Goal: Task Accomplishment & Management: Use online tool/utility

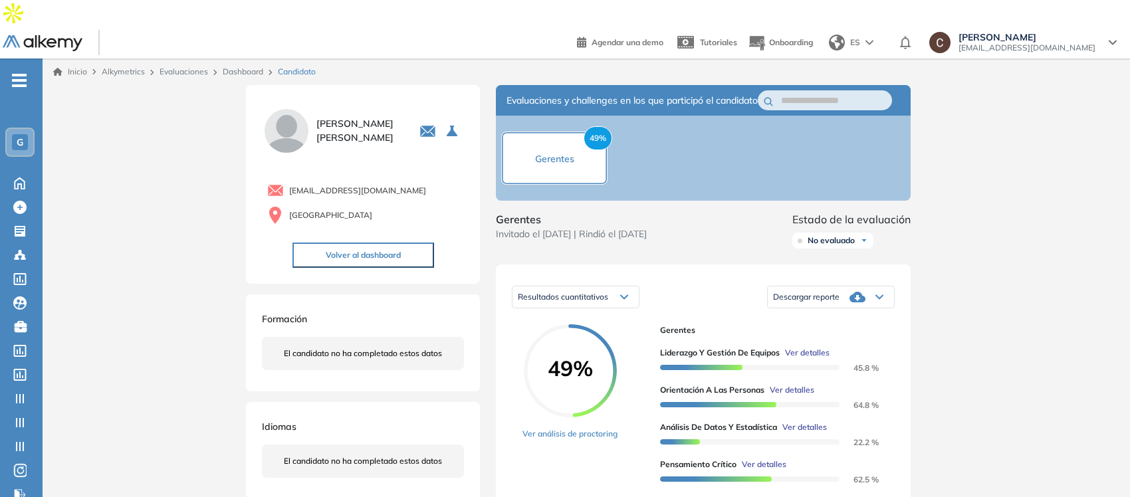
click at [186, 66] on link "Evaluaciones" at bounding box center [184, 71] width 49 height 10
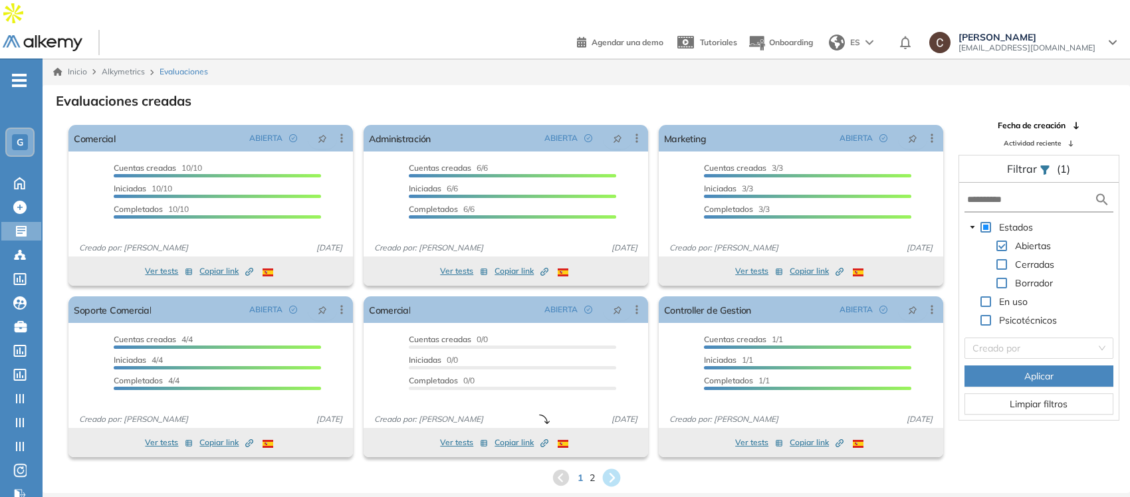
click at [613, 469] on icon at bounding box center [612, 478] width 18 height 18
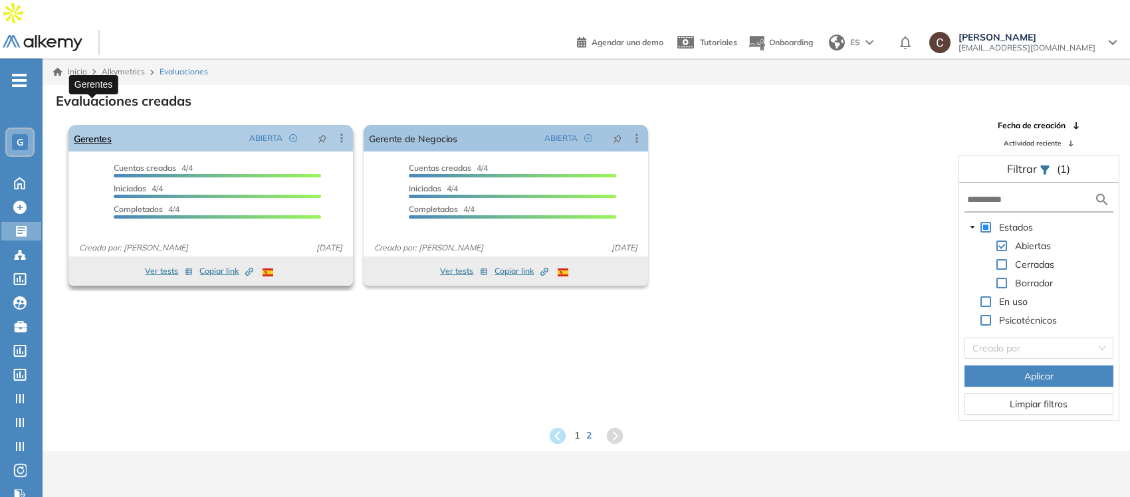
click at [94, 125] on link "Gerentes" at bounding box center [93, 138] width 38 height 27
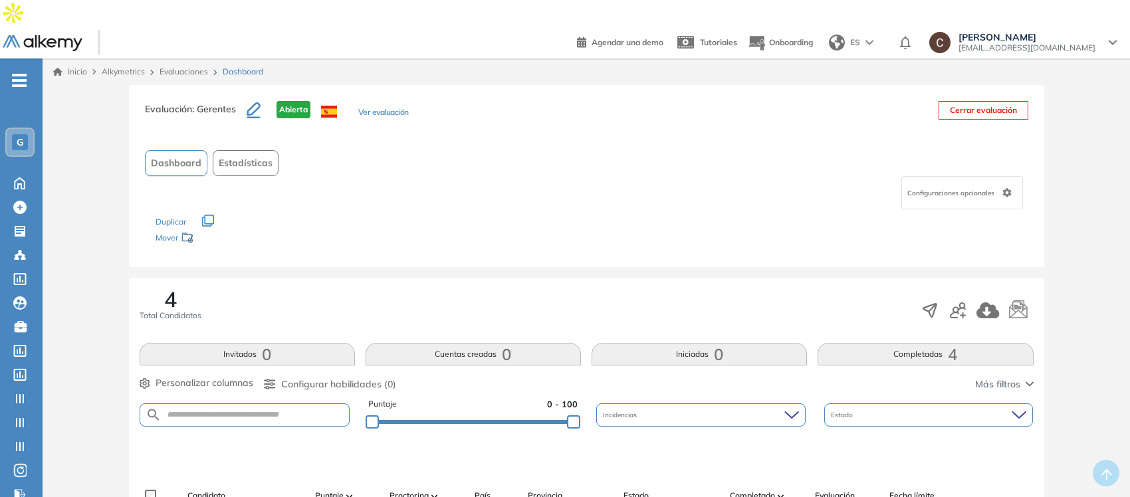
click at [390, 106] on button "Ver evaluación" at bounding box center [383, 113] width 51 height 14
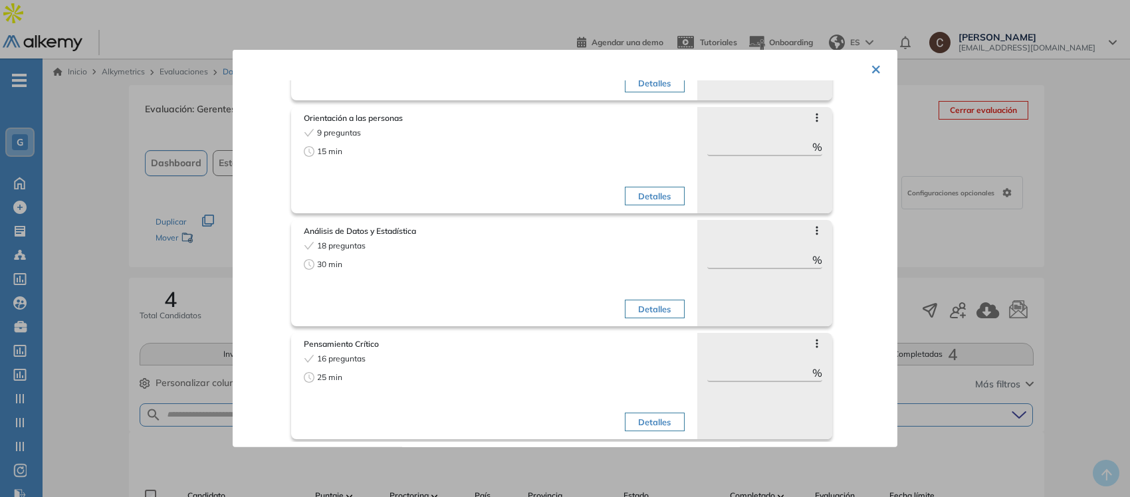
scroll to position [257, 0]
click at [873, 70] on button "×" at bounding box center [876, 68] width 11 height 26
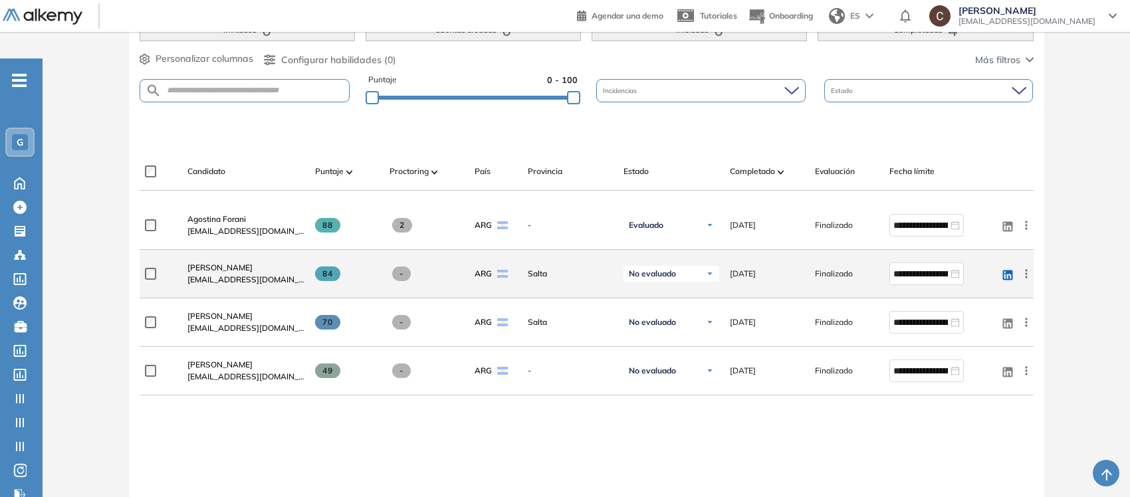
scroll to position [332, 0]
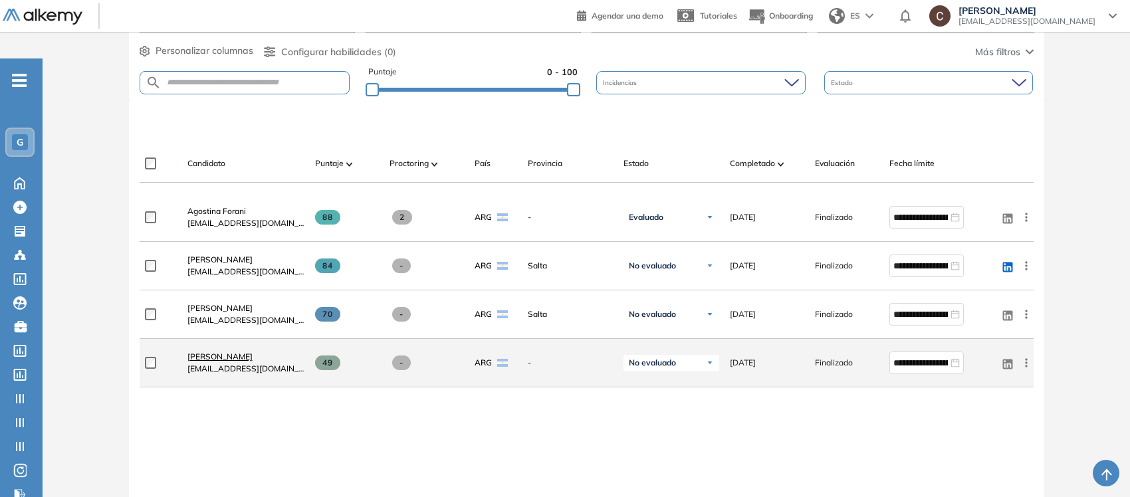
click at [239, 352] on span "[PERSON_NAME]" at bounding box center [220, 357] width 65 height 10
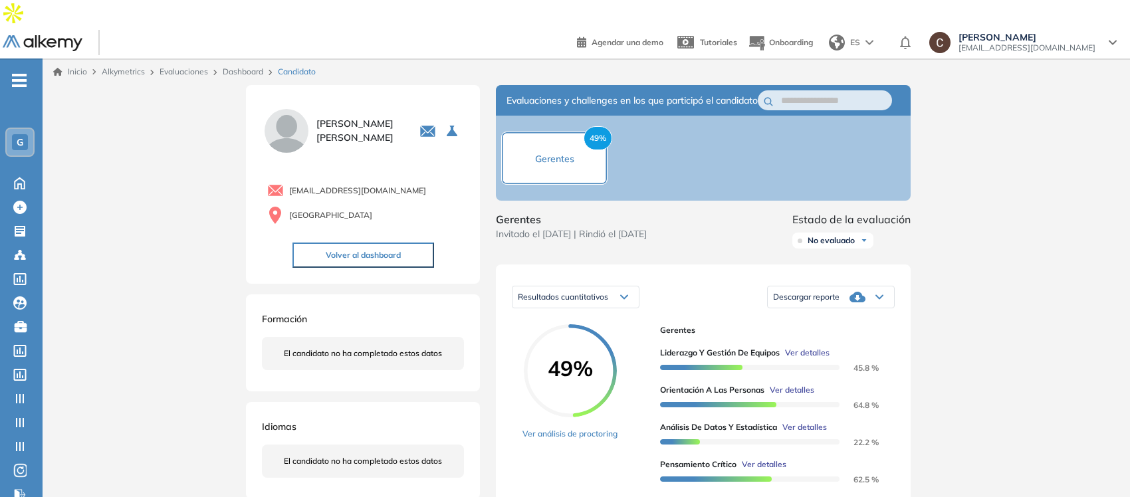
drag, startPoint x: 428, startPoint y: 165, endPoint x: 289, endPoint y: 173, distance: 138.5
click at [289, 177] on div "[EMAIL_ADDRESS][DOMAIN_NAME] Argentina" at bounding box center [363, 202] width 202 height 50
copy span "[EMAIL_ADDRESS][DOMAIN_NAME]"
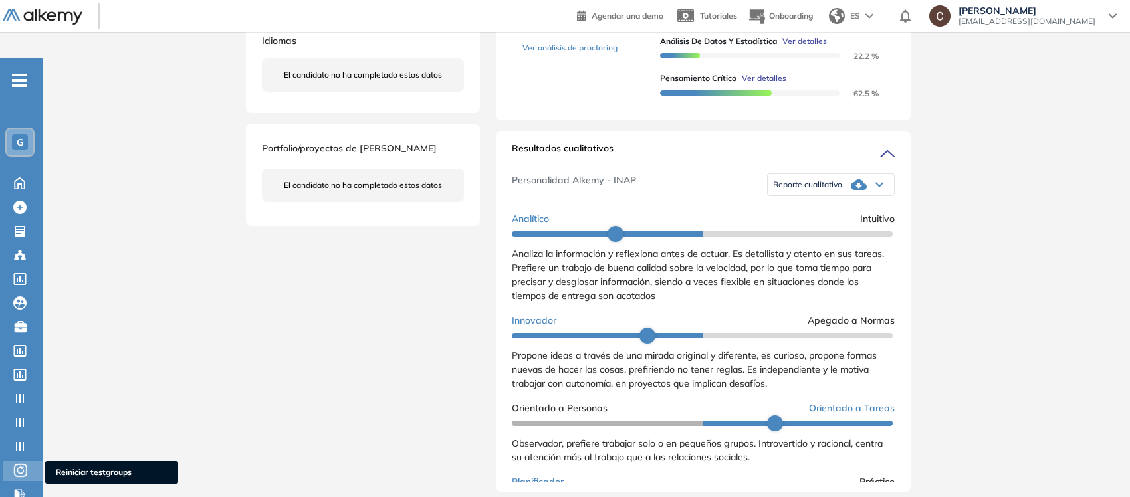
scroll to position [416, 0]
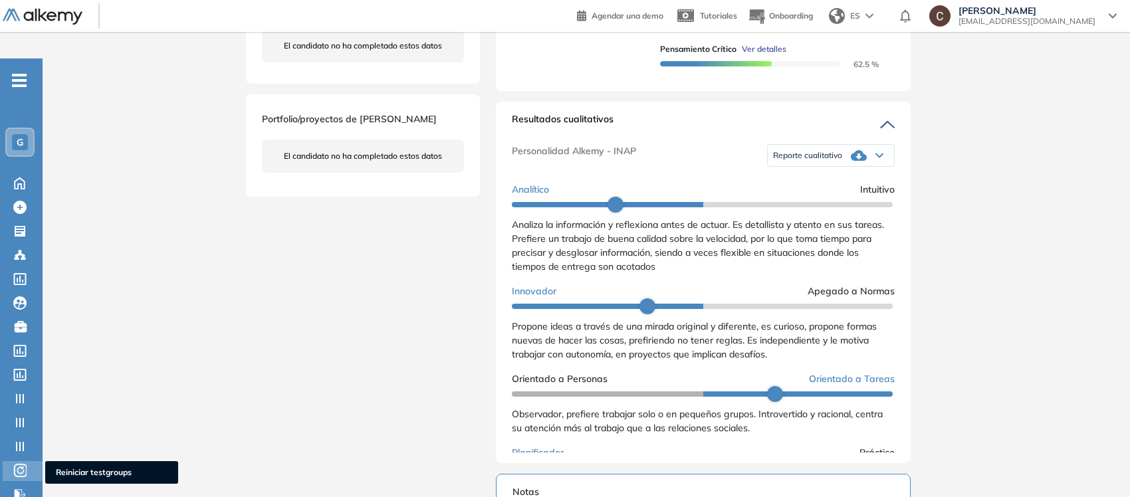
click at [21, 463] on icon at bounding box center [19, 471] width 13 height 16
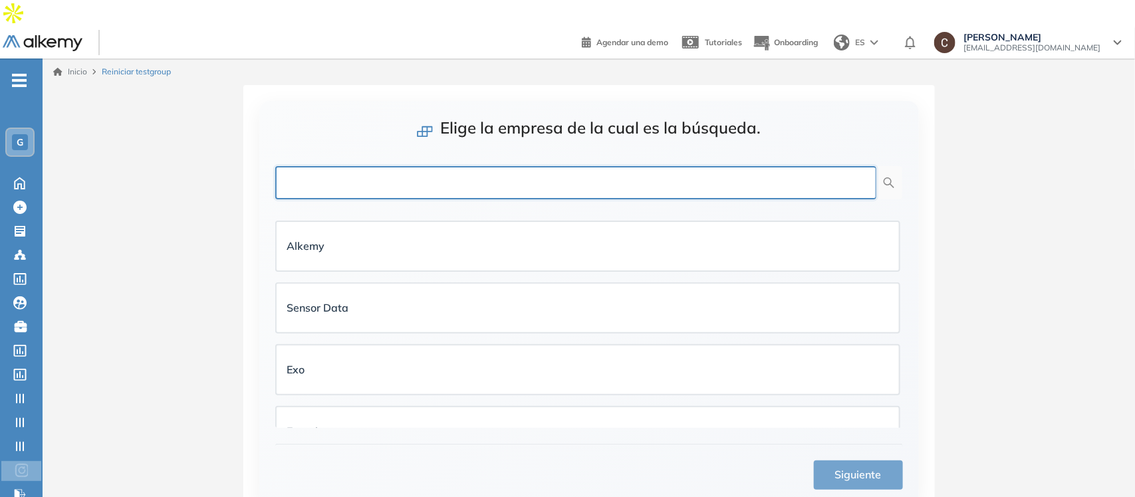
click at [413, 166] on input "text" at bounding box center [575, 182] width 601 height 33
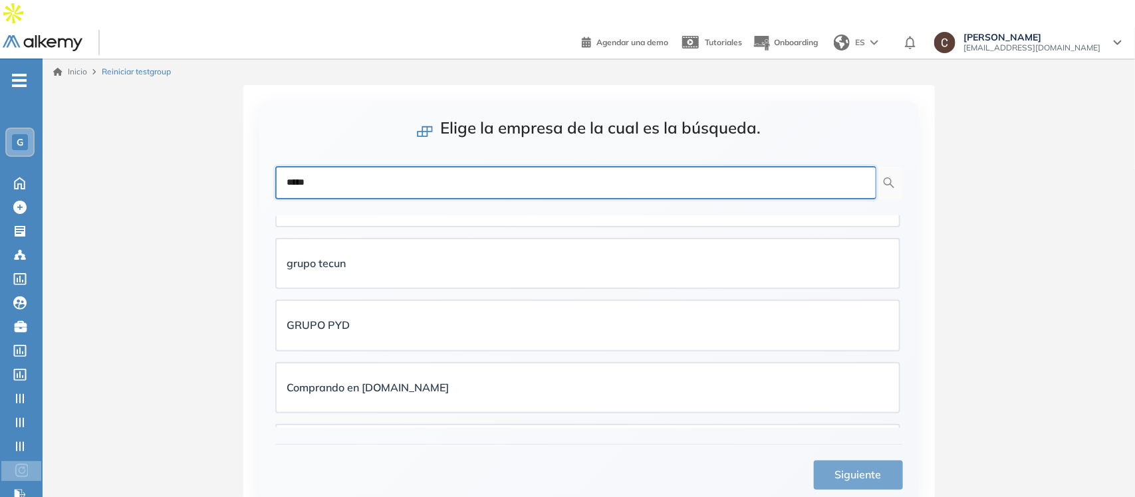
click at [343, 166] on input "*****" at bounding box center [575, 182] width 601 height 33
type input "**********"
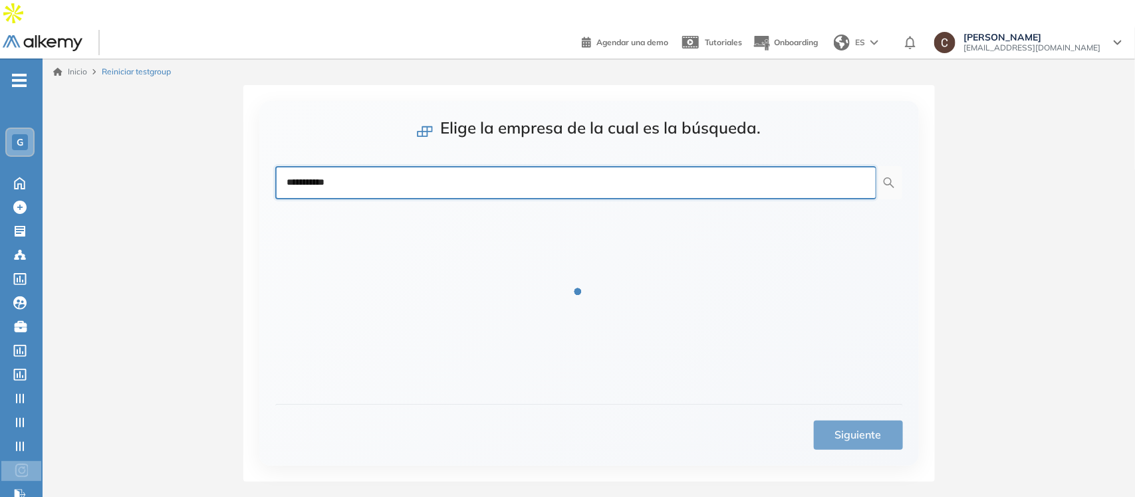
scroll to position [0, 0]
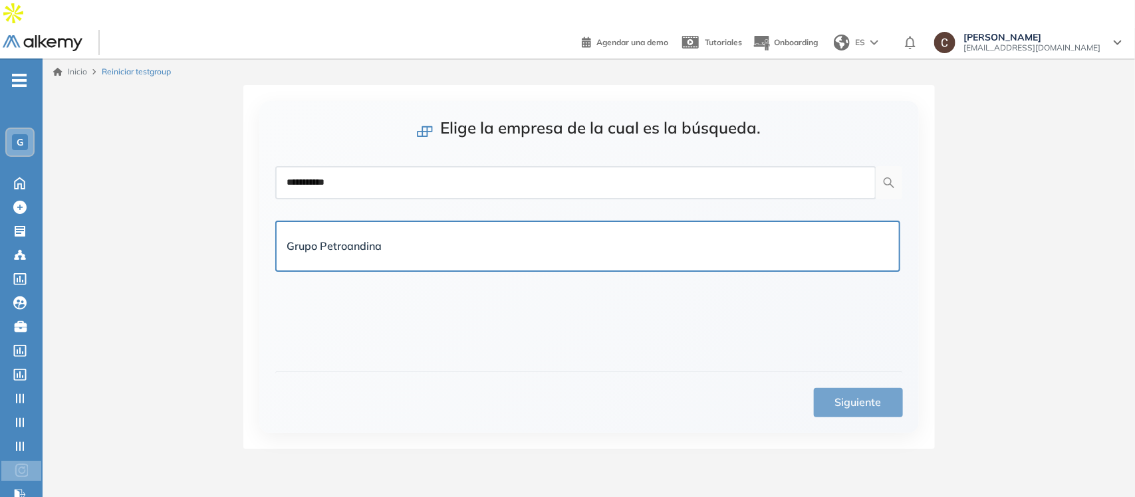
click at [565, 238] on div "Grupo Petroandina" at bounding box center [587, 246] width 601 height 17
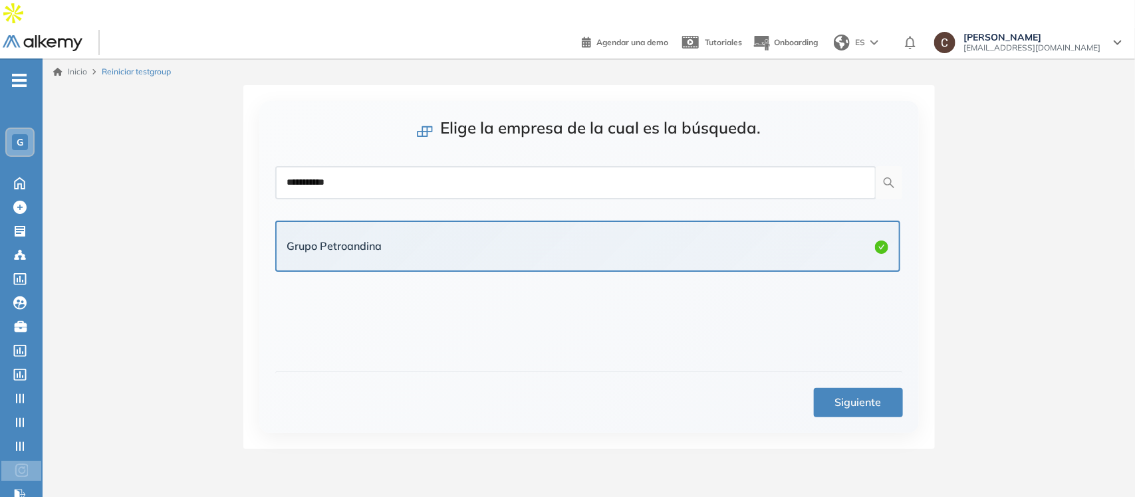
click at [879, 388] on button "Siguiente" at bounding box center [858, 402] width 89 height 29
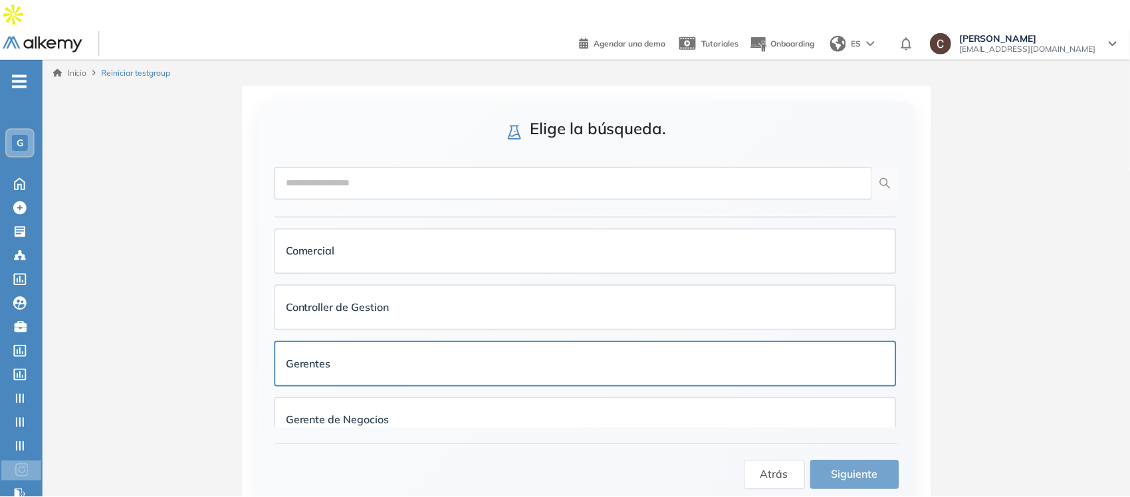
scroll to position [291, 0]
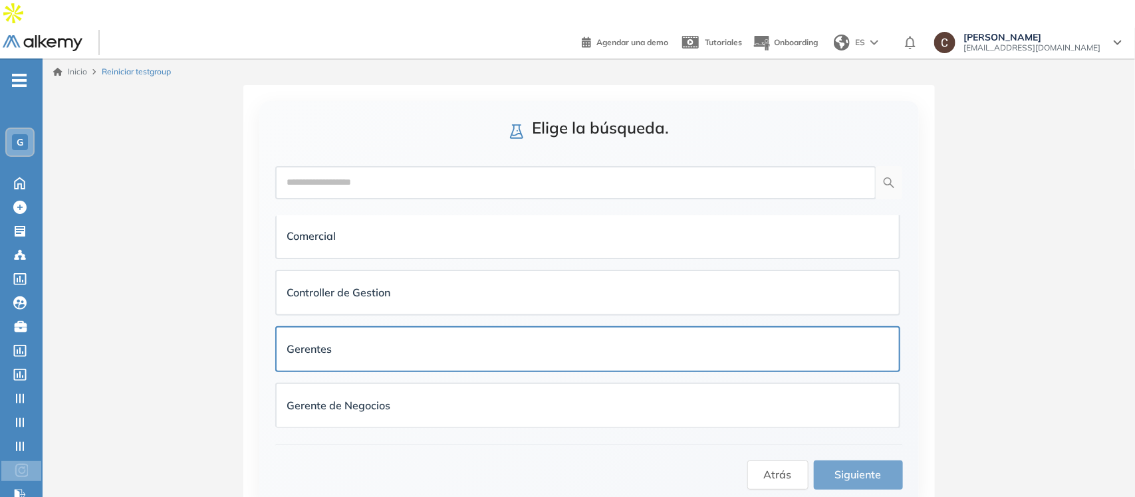
click at [359, 341] on div "Gerentes" at bounding box center [587, 349] width 601 height 17
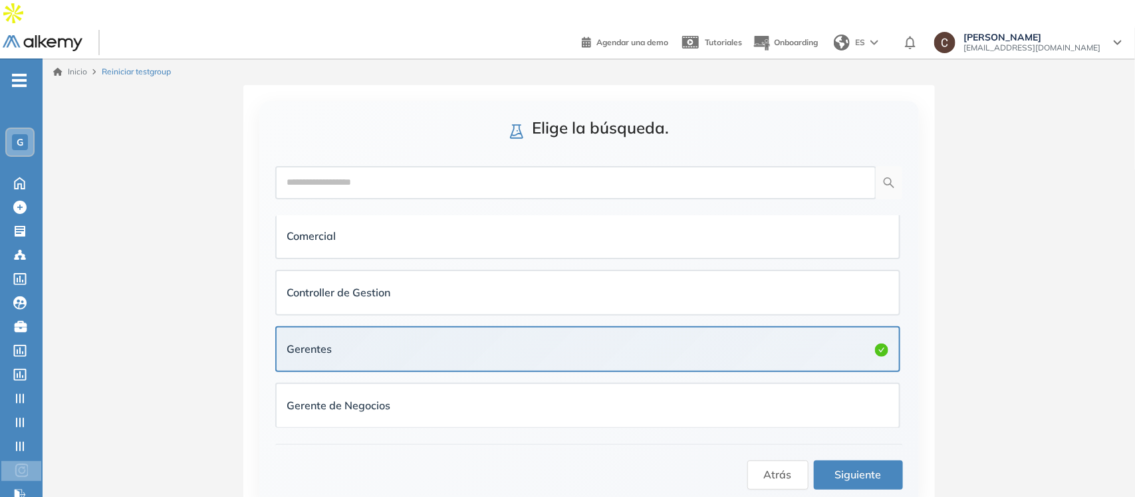
click at [859, 467] on span "Siguiente" at bounding box center [858, 475] width 47 height 17
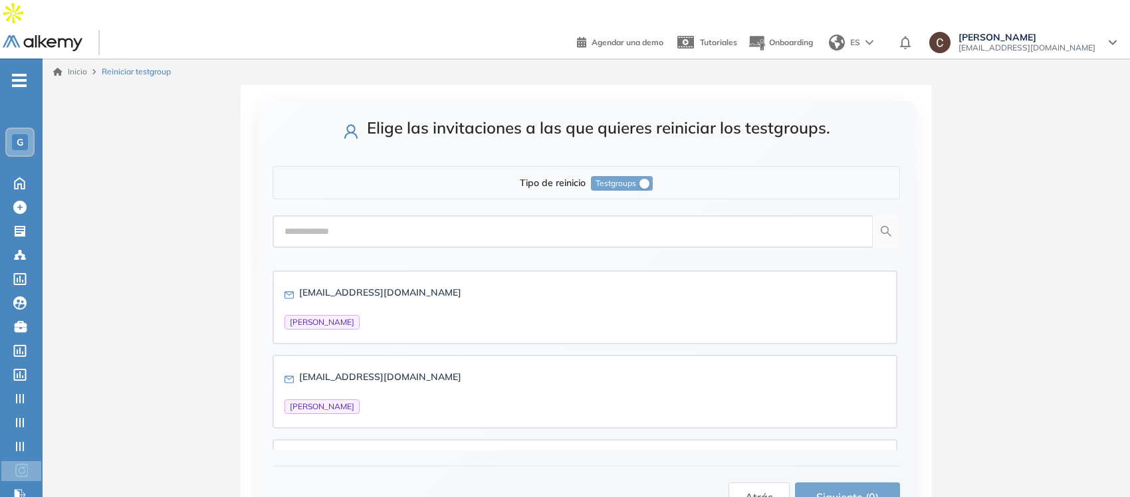
scroll to position [148, 0]
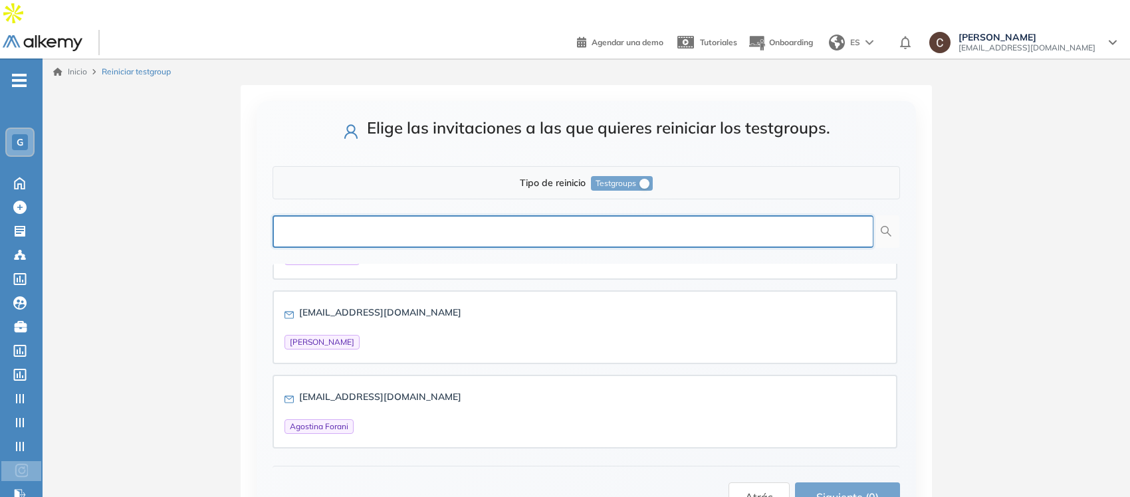
click at [364, 215] on input "text" at bounding box center [573, 231] width 601 height 33
paste input "**********"
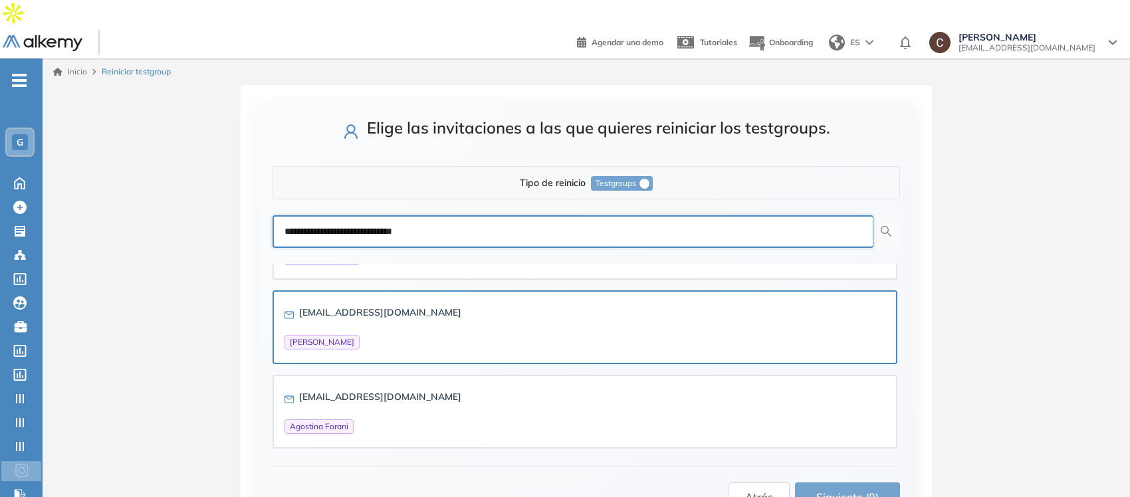
type input "**********"
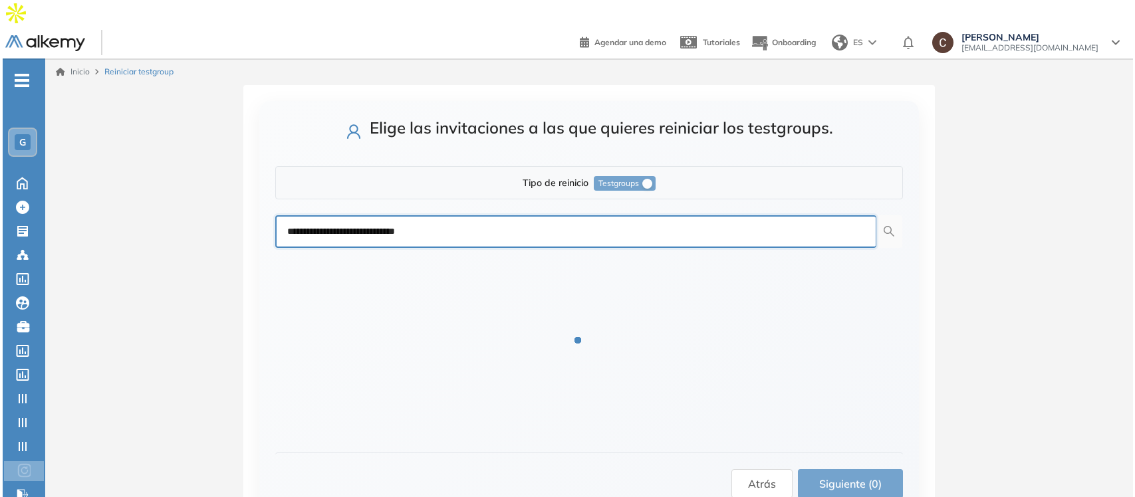
scroll to position [0, 0]
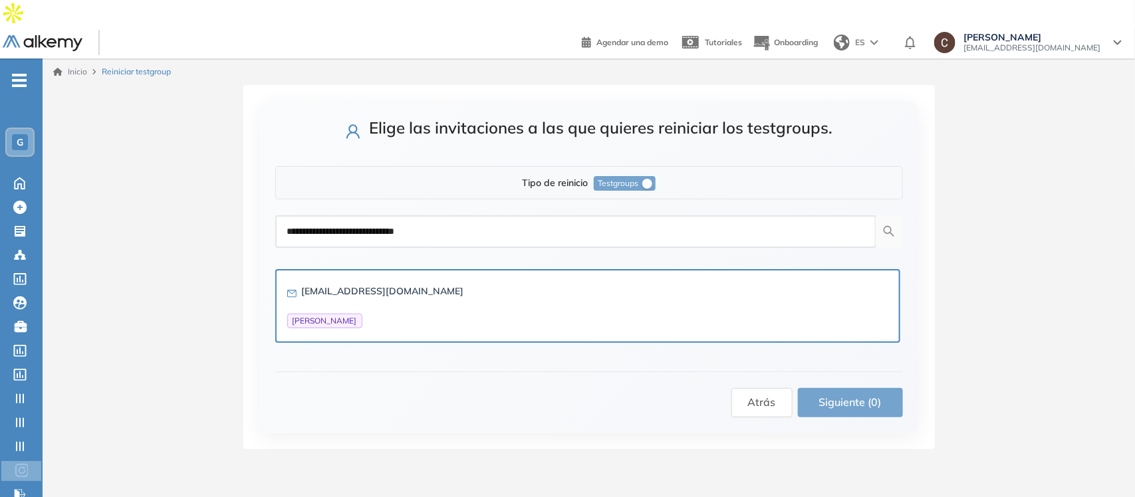
click at [584, 284] on div "[EMAIL_ADDRESS][DOMAIN_NAME] [PERSON_NAME]" at bounding box center [587, 306] width 601 height 45
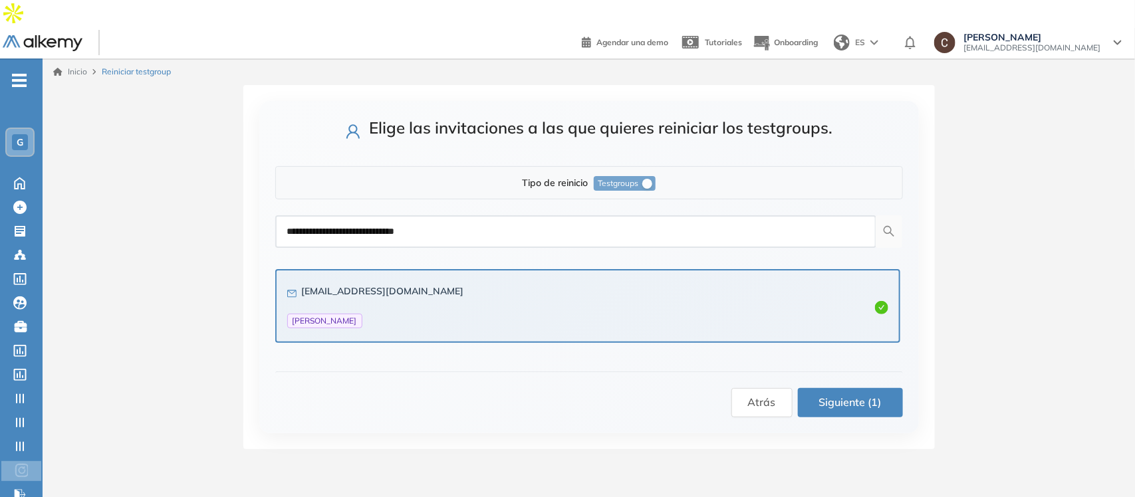
click at [851, 394] on span "Siguiente (1)" at bounding box center [850, 402] width 63 height 17
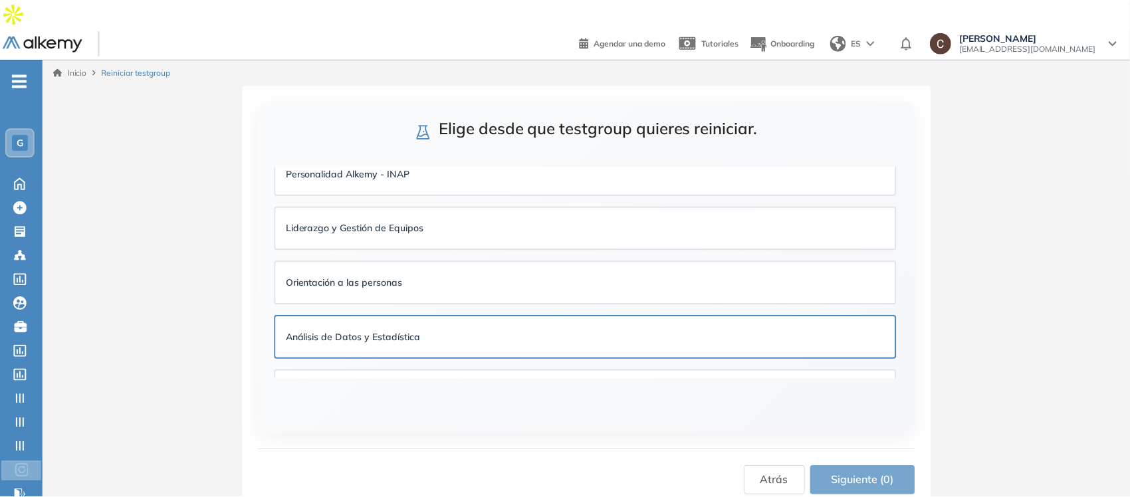
scroll to position [55, 0]
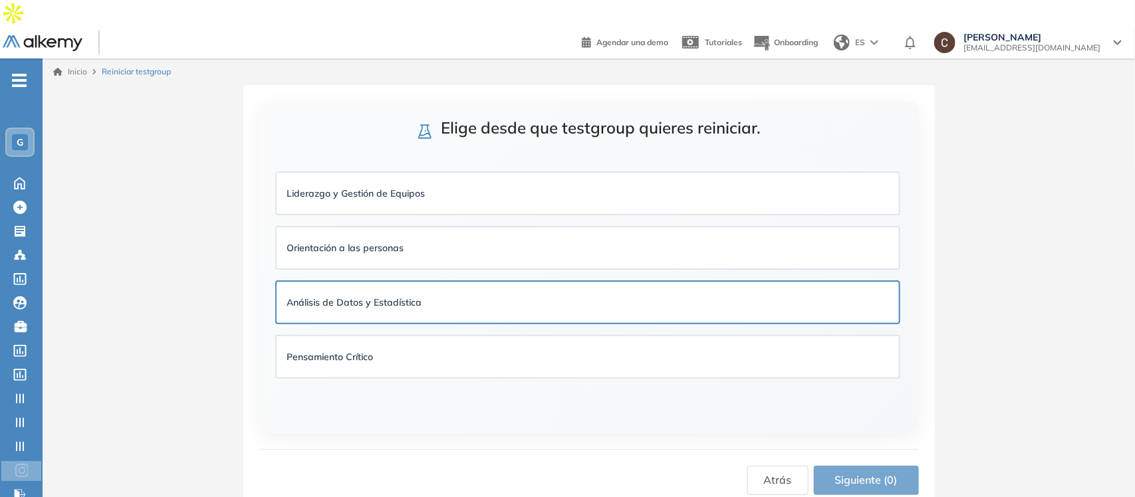
click at [377, 297] on strong "Análisis de Datos y Estadística" at bounding box center [354, 303] width 135 height 12
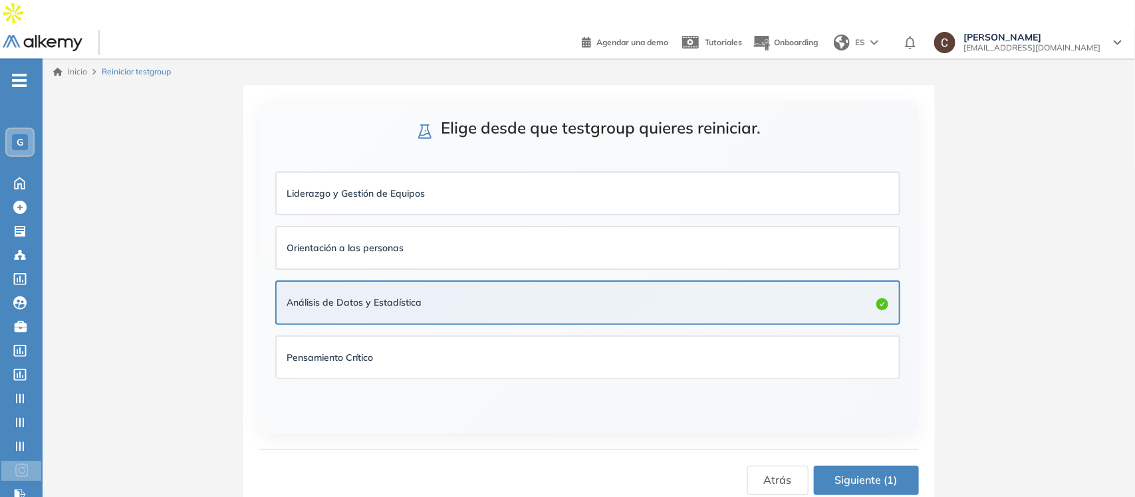
click at [881, 472] on span "Siguiente (1)" at bounding box center [866, 480] width 63 height 17
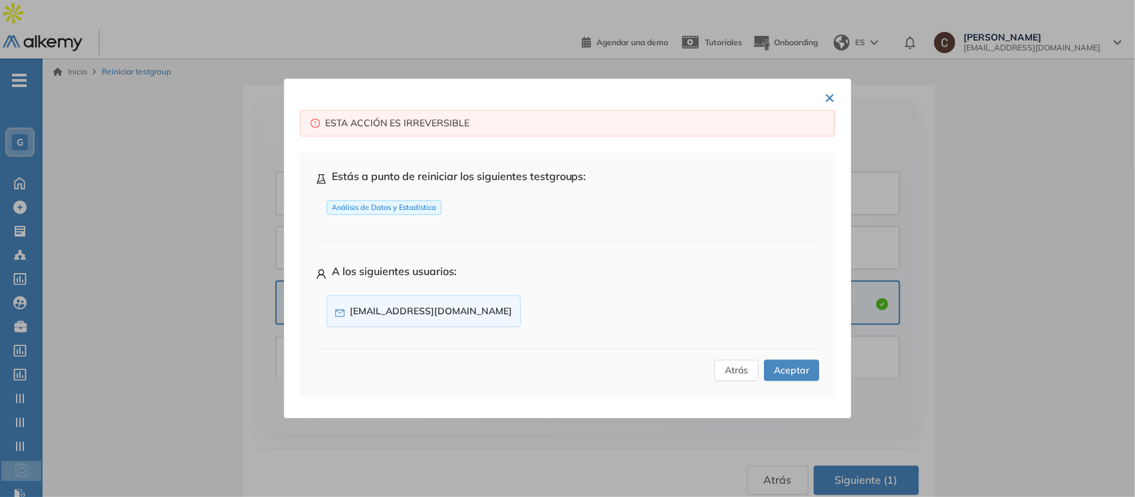
click at [779, 371] on span "Aceptar" at bounding box center [791, 371] width 35 height 15
